Goal: Task Accomplishment & Management: Manage account settings

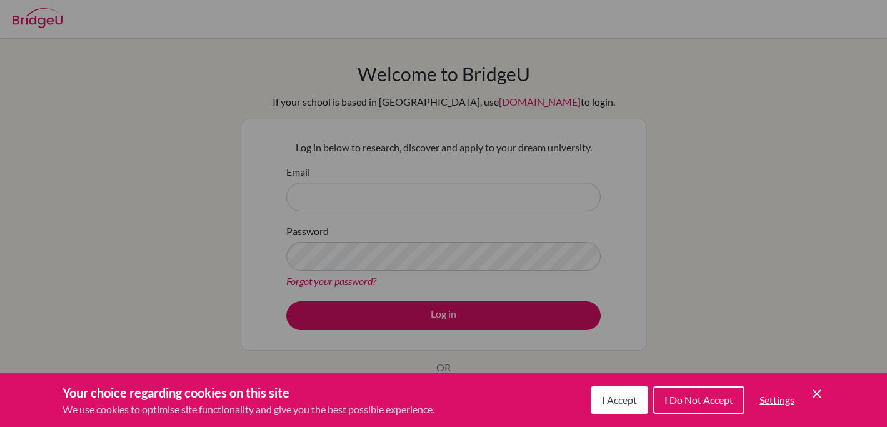
click at [621, 400] on span "I Accept" at bounding box center [619, 400] width 35 height 12
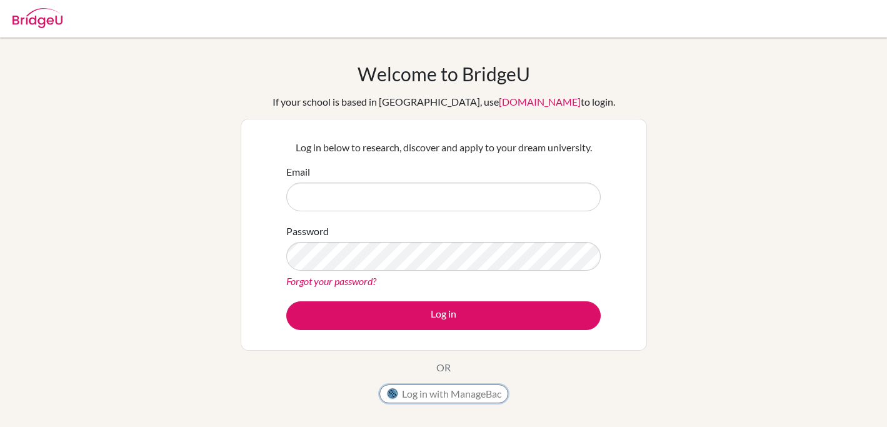
click at [463, 391] on button "Log in with ManageBac" at bounding box center [444, 394] width 129 height 19
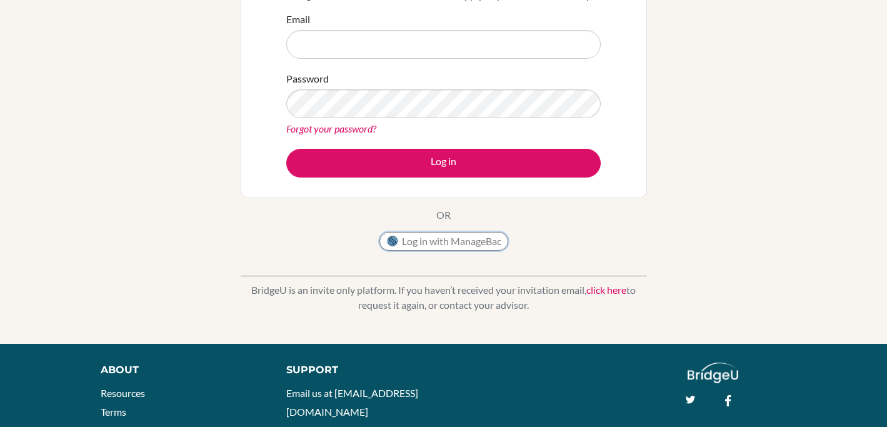
scroll to position [149, 0]
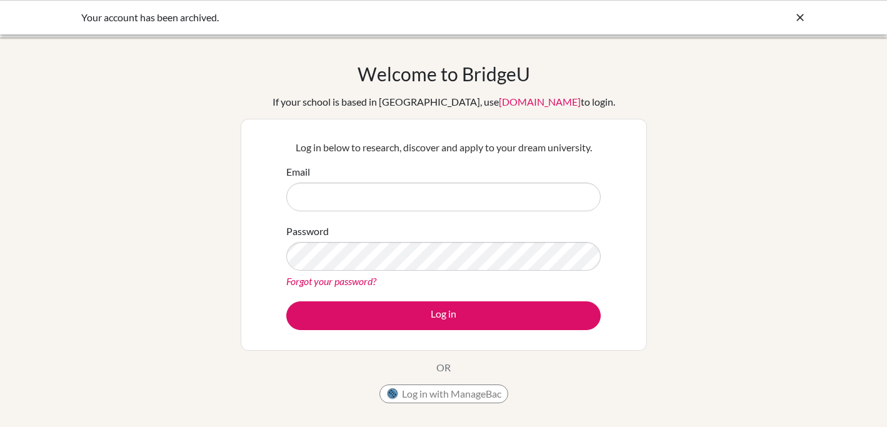
click at [798, 16] on icon at bounding box center [800, 17] width 13 height 13
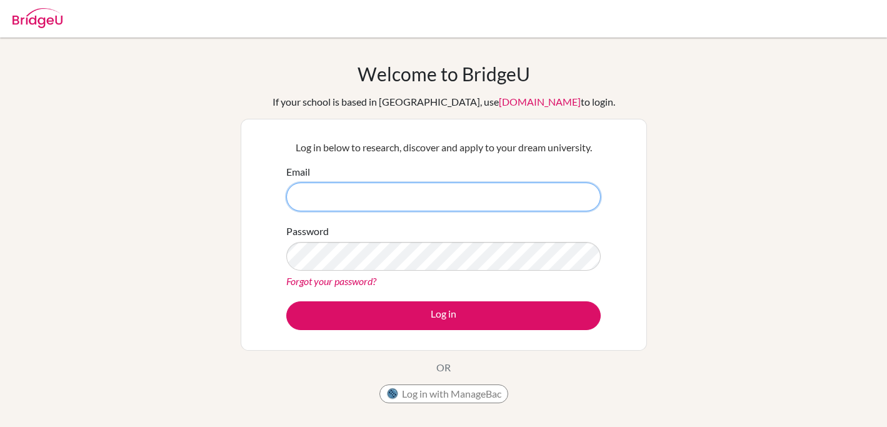
click at [466, 204] on input "Email" at bounding box center [443, 197] width 314 height 29
type input "[EMAIL_ADDRESS][DOMAIN_NAME]"
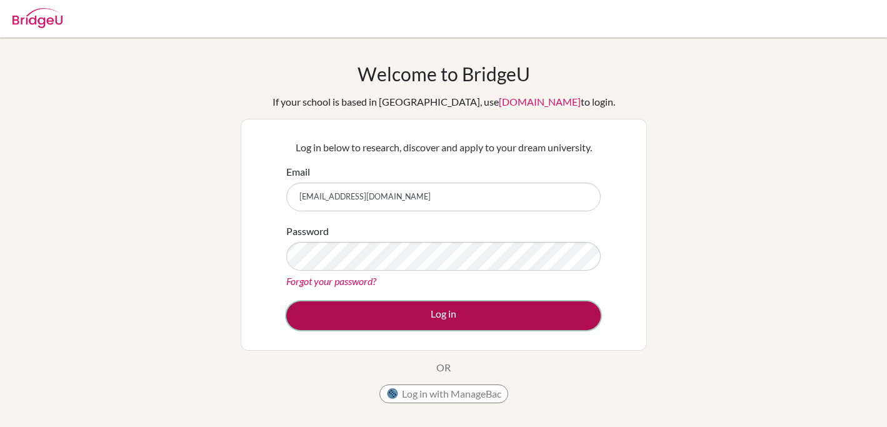
click at [437, 311] on button "Log in" at bounding box center [443, 315] width 314 height 29
